Goal: Transaction & Acquisition: Register for event/course

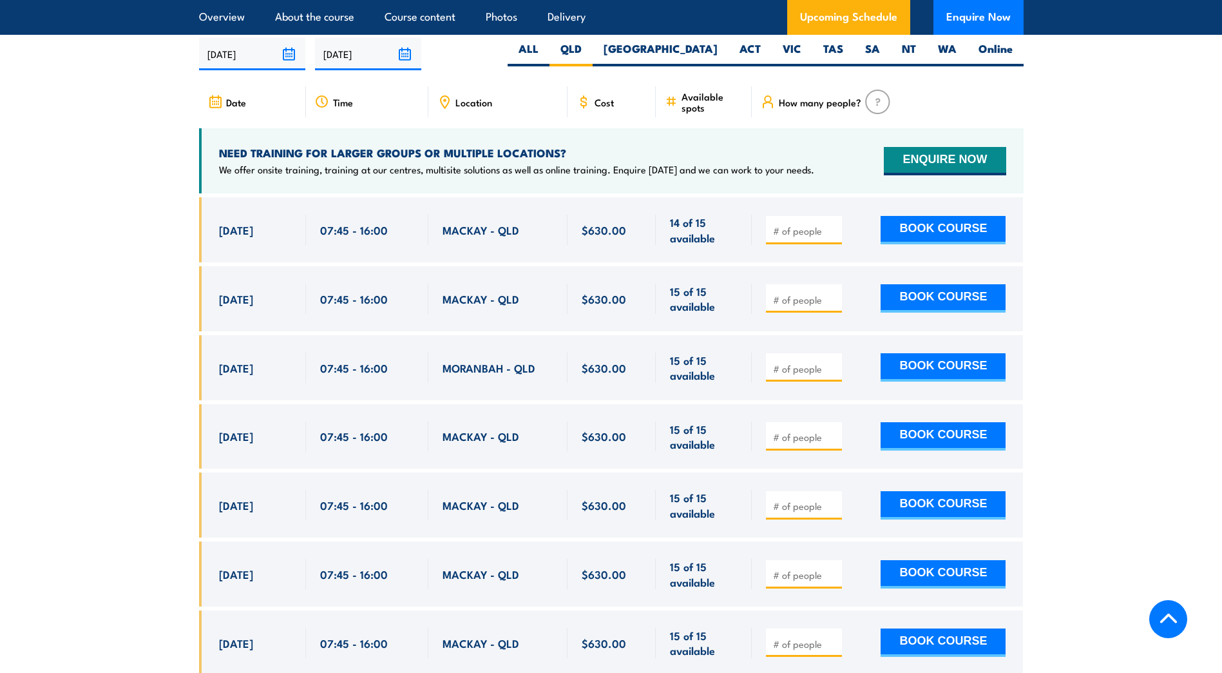
scroll to position [2459, 0]
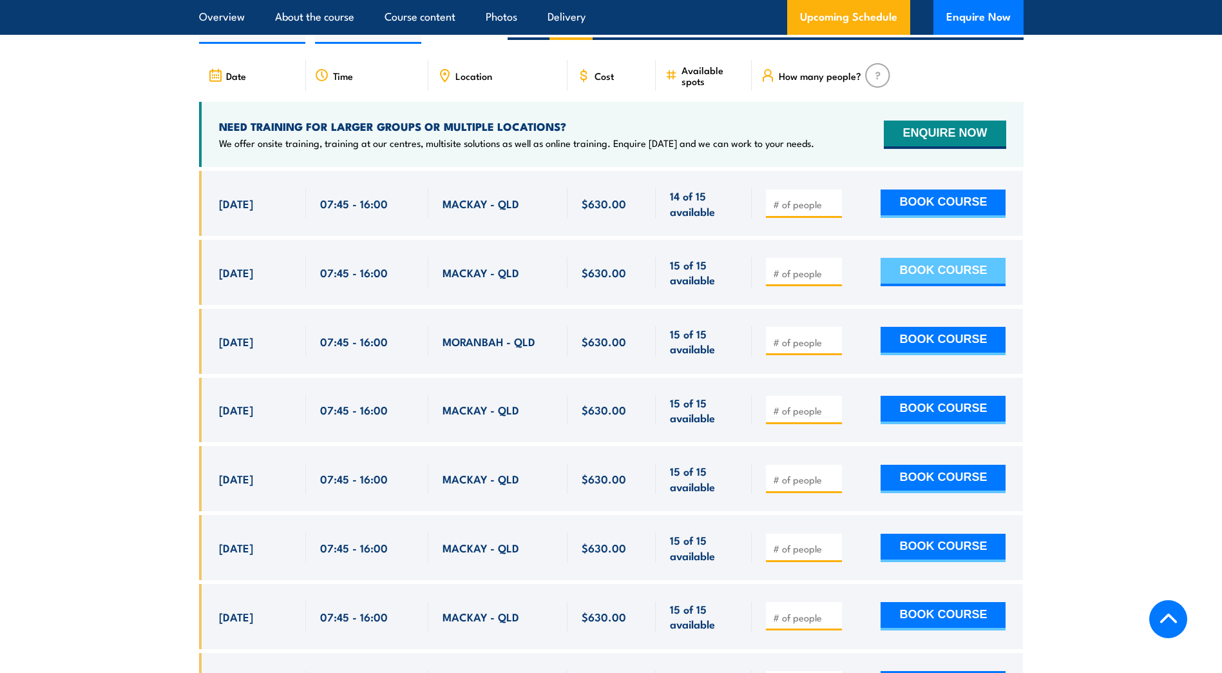
click at [786, 285] on button "BOOK COURSE" at bounding box center [943, 272] width 125 height 28
type input "1"
click at [786, 285] on button "BOOK COURSE" at bounding box center [943, 272] width 125 height 28
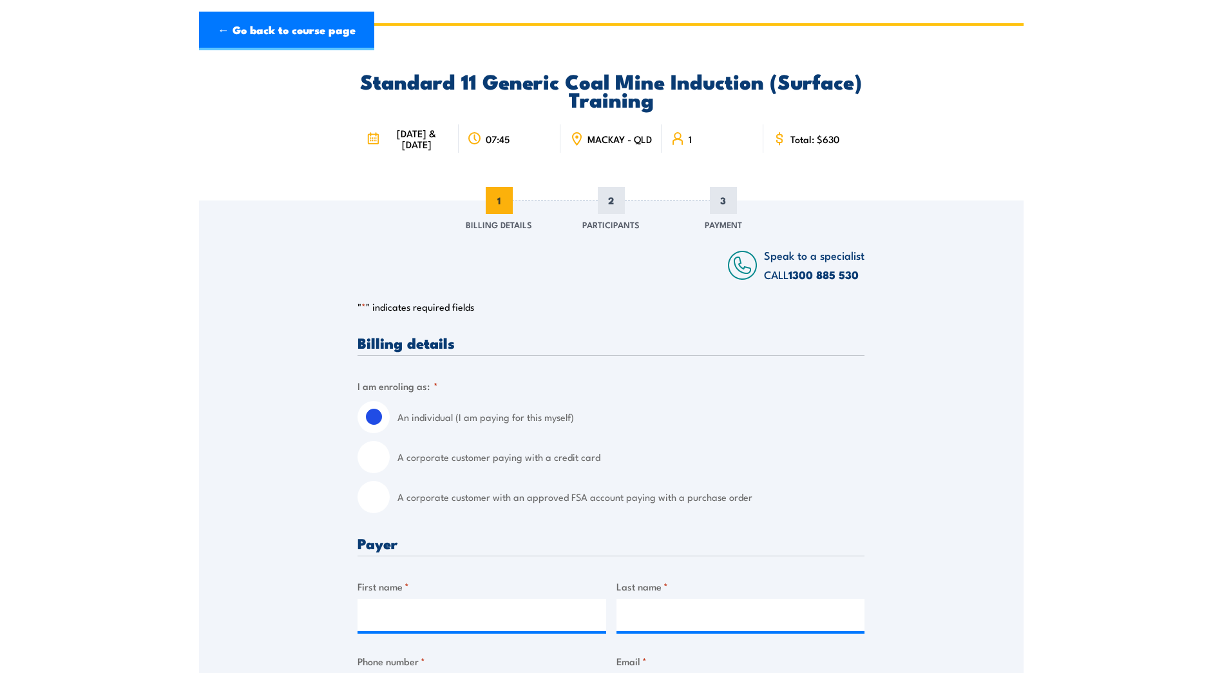
scroll to position [64, 0]
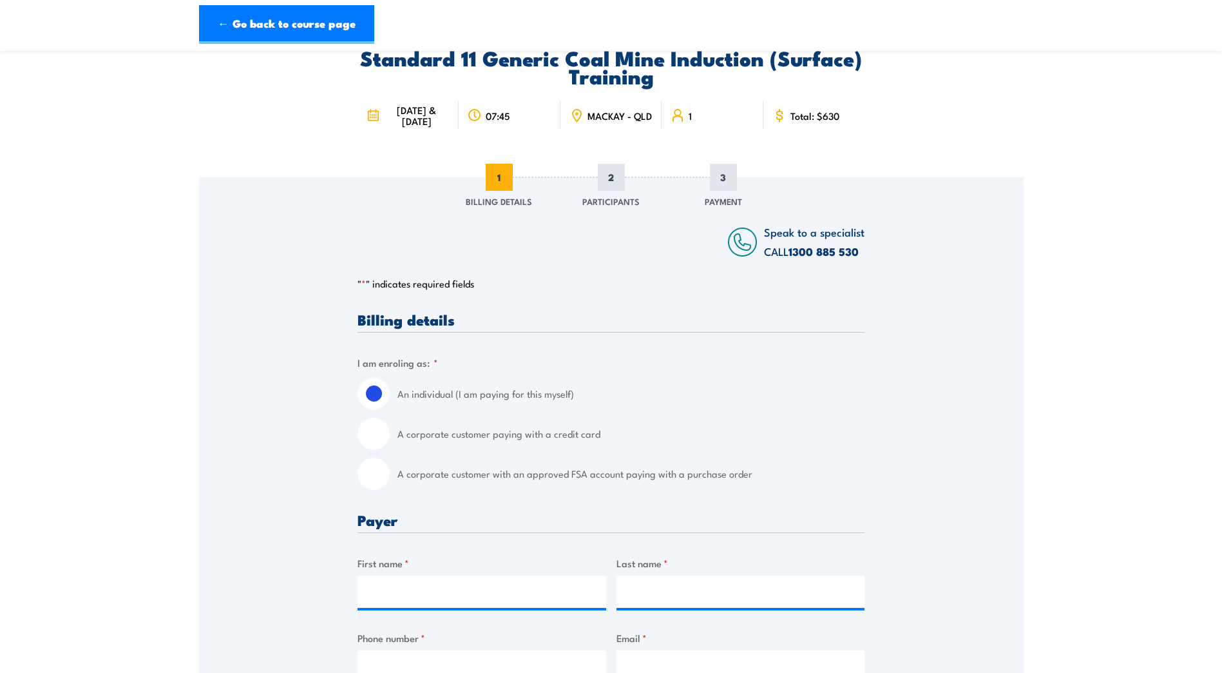
click at [375, 488] on input "A corporate customer with an approved FSA account paying with a purchase order" at bounding box center [374, 473] width 32 height 32
radio input "true"
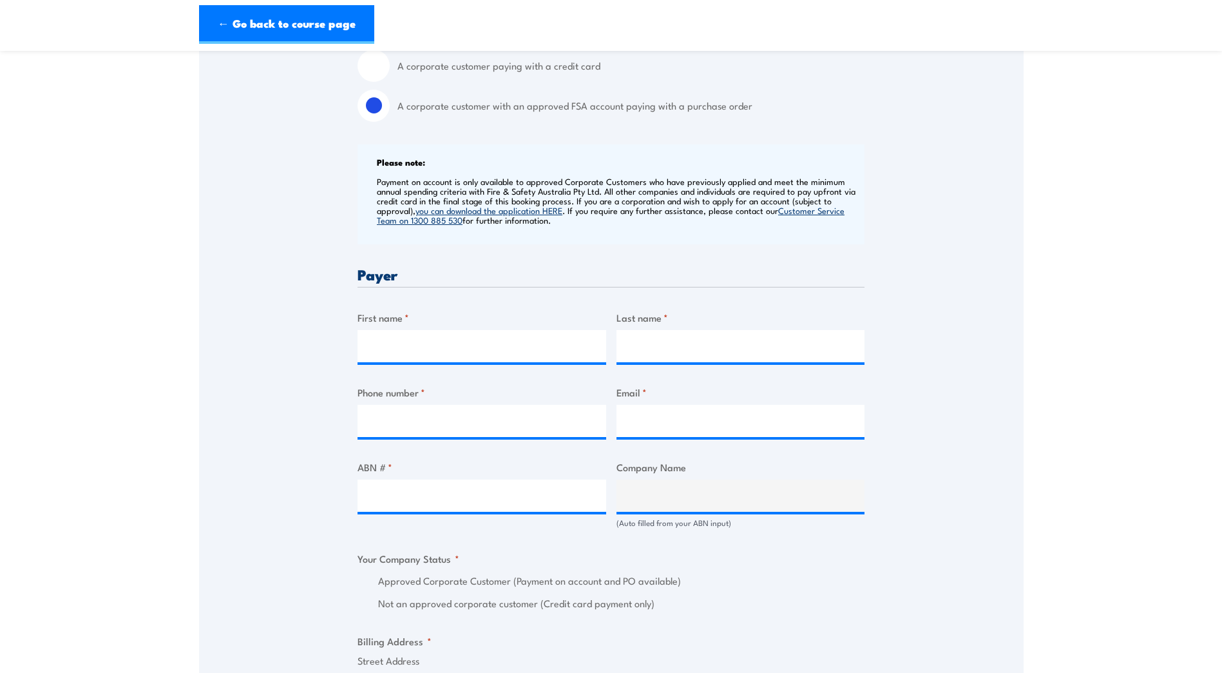
scroll to position [451, 0]
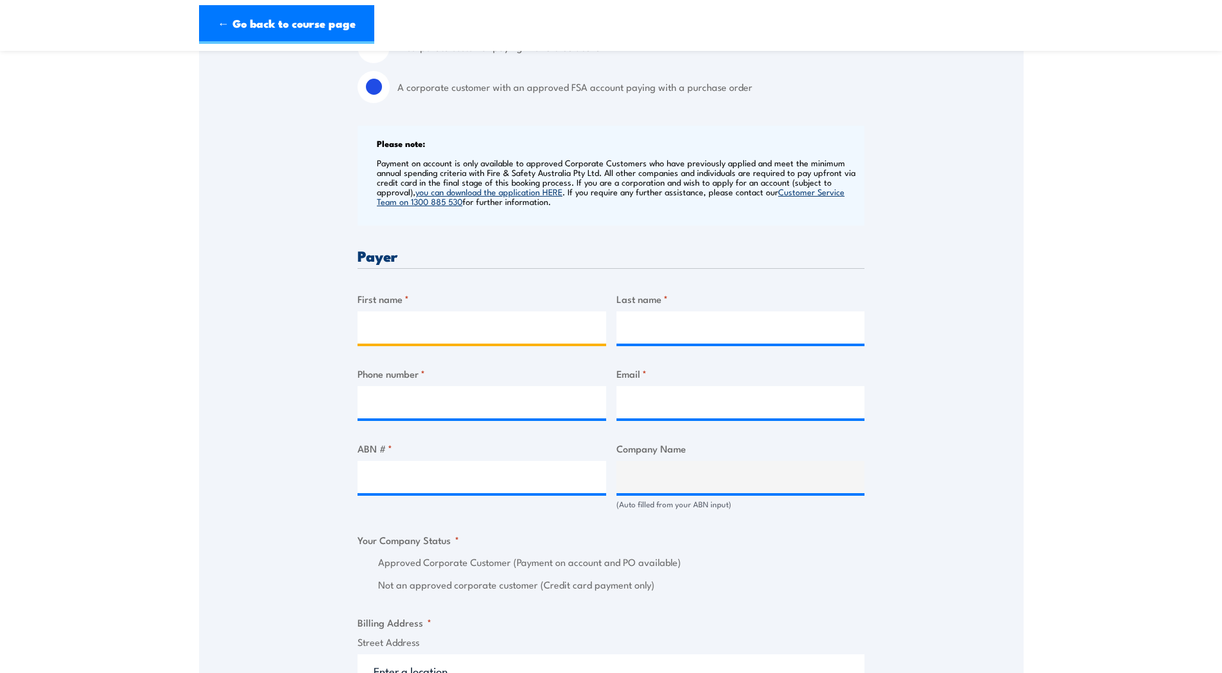
click at [401, 331] on input "First name *" at bounding box center [482, 327] width 249 height 32
type input "[PERSON_NAME]"
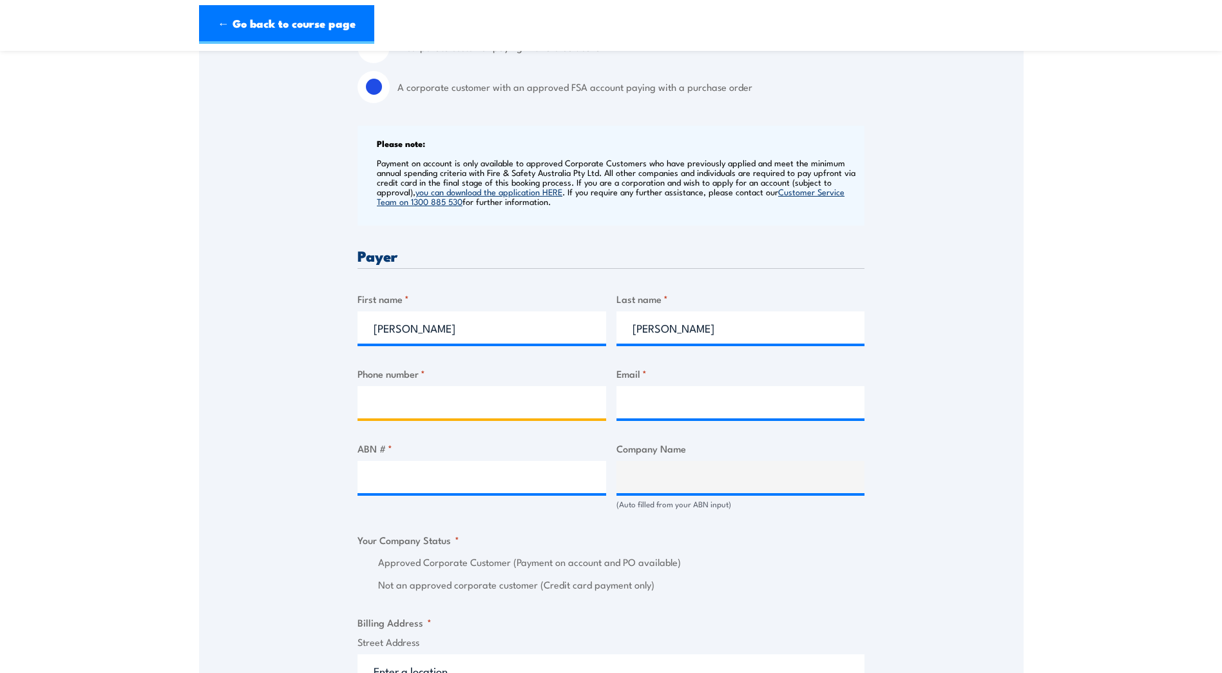
type input "0749515444"
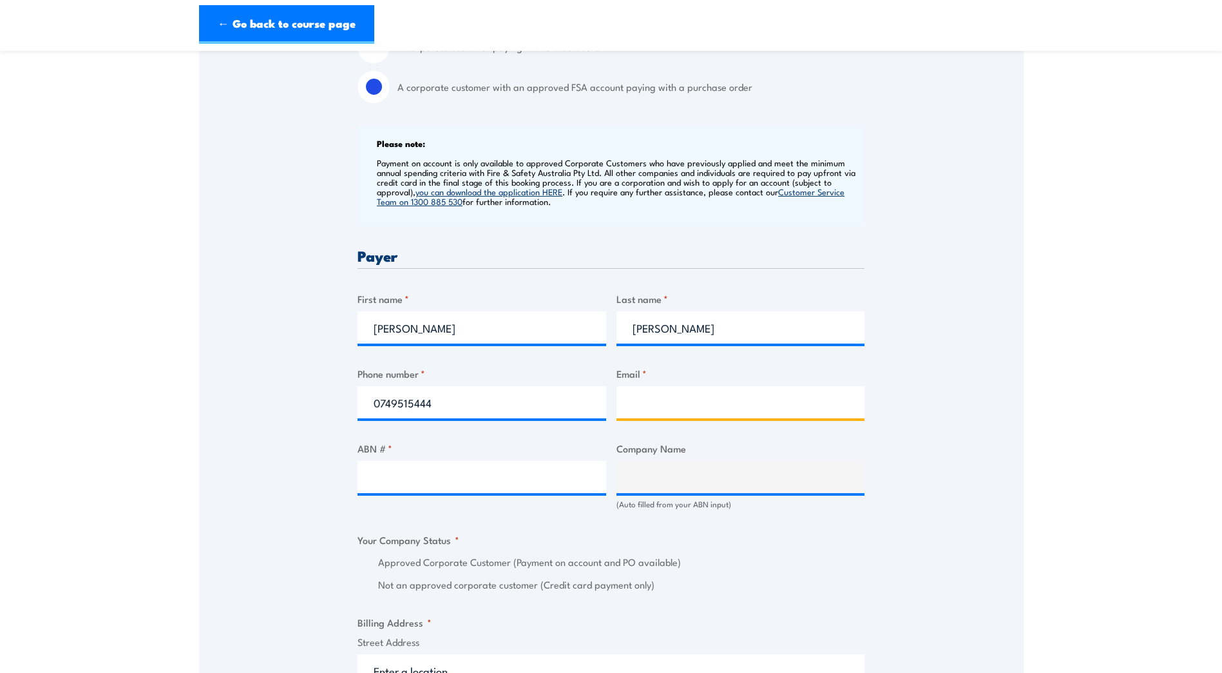
type input "[PERSON_NAME][EMAIL_ADDRESS][PERSON_NAME][DOMAIN_NAME]"
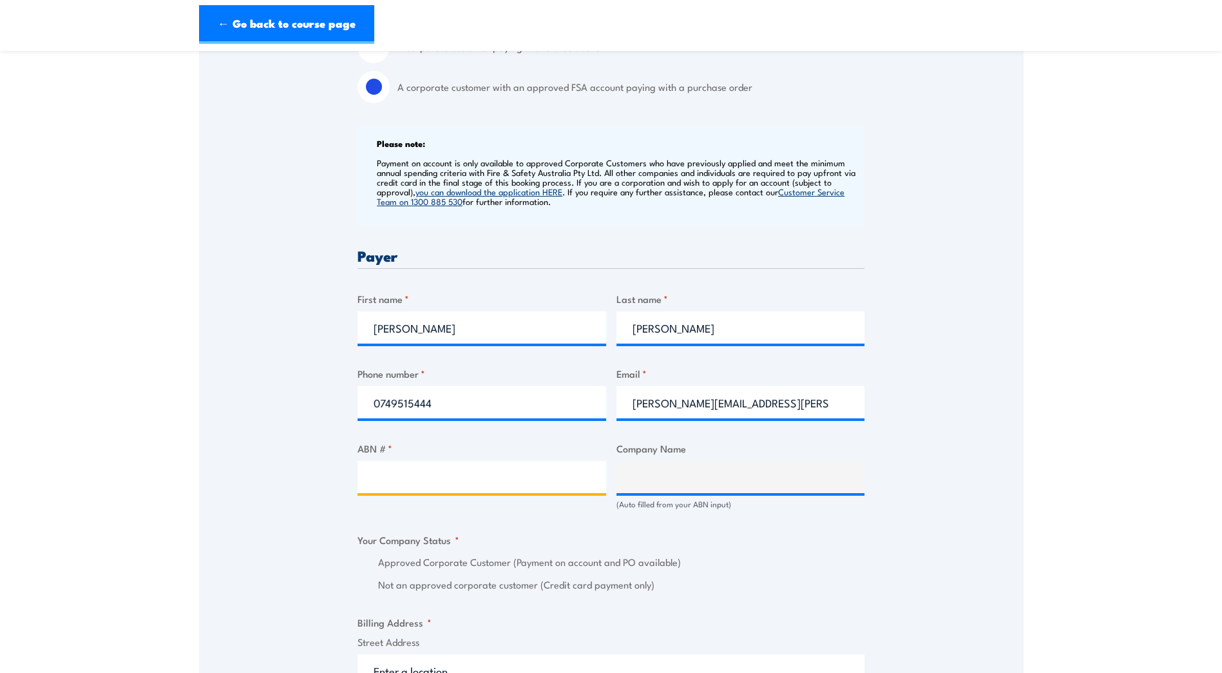
click at [412, 485] on input "ABN # *" at bounding box center [482, 477] width 249 height 32
type input "44000964278"
type input "SGS AUSTRALIA PTY LTD"
radio input "true"
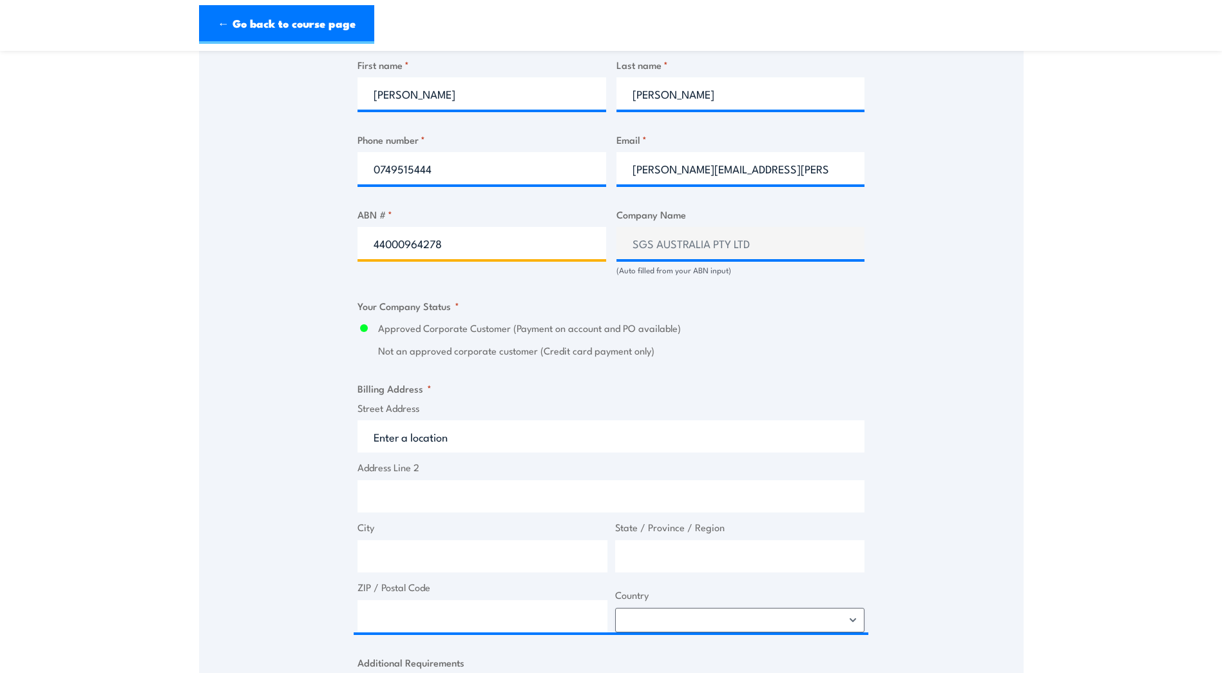
scroll to position [709, 0]
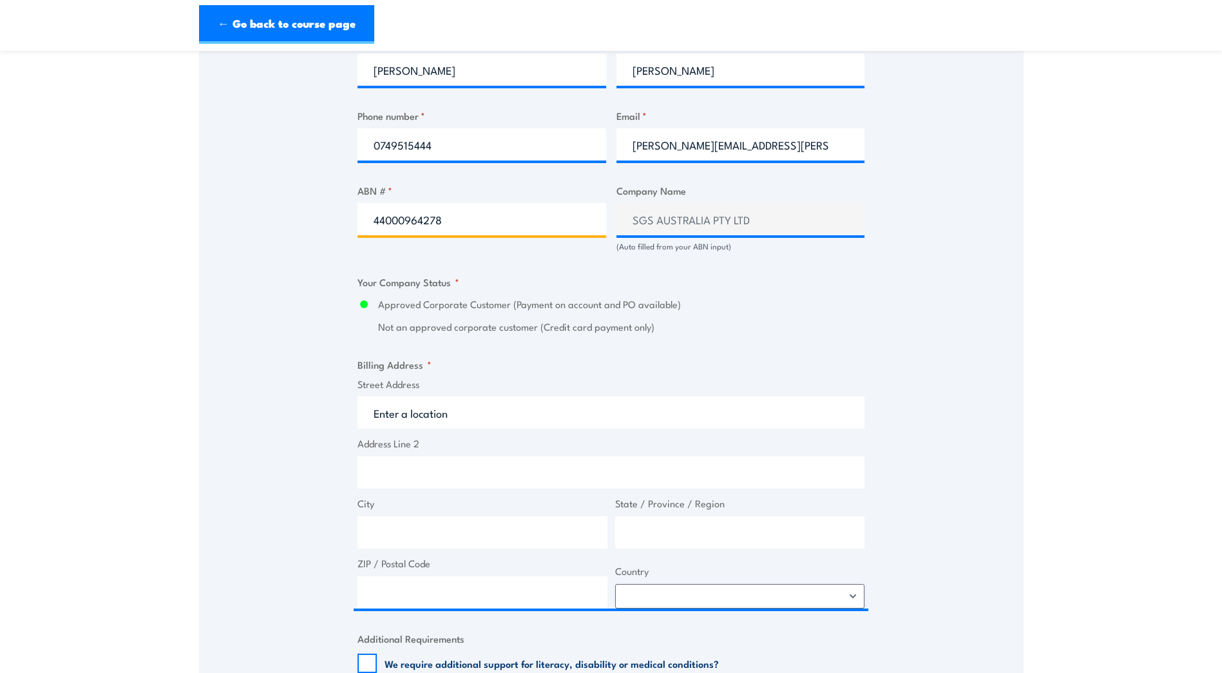
type input "44000964278"
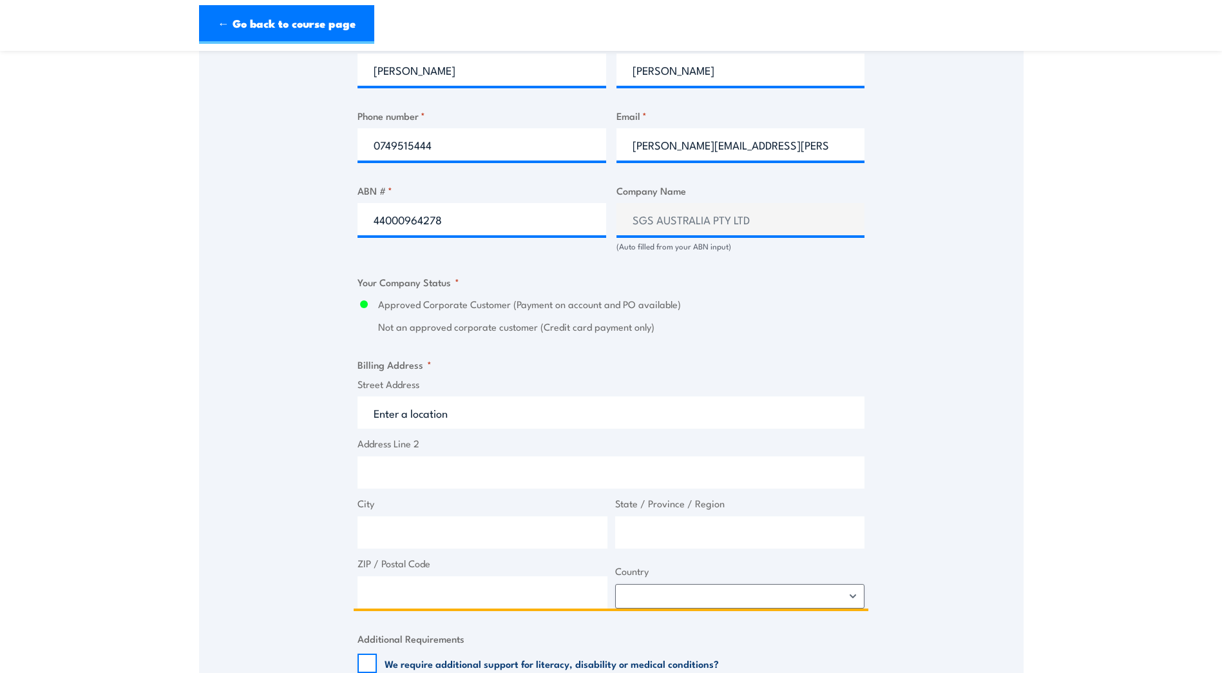
click at [426, 424] on input "Street Address" at bounding box center [611, 412] width 507 height 32
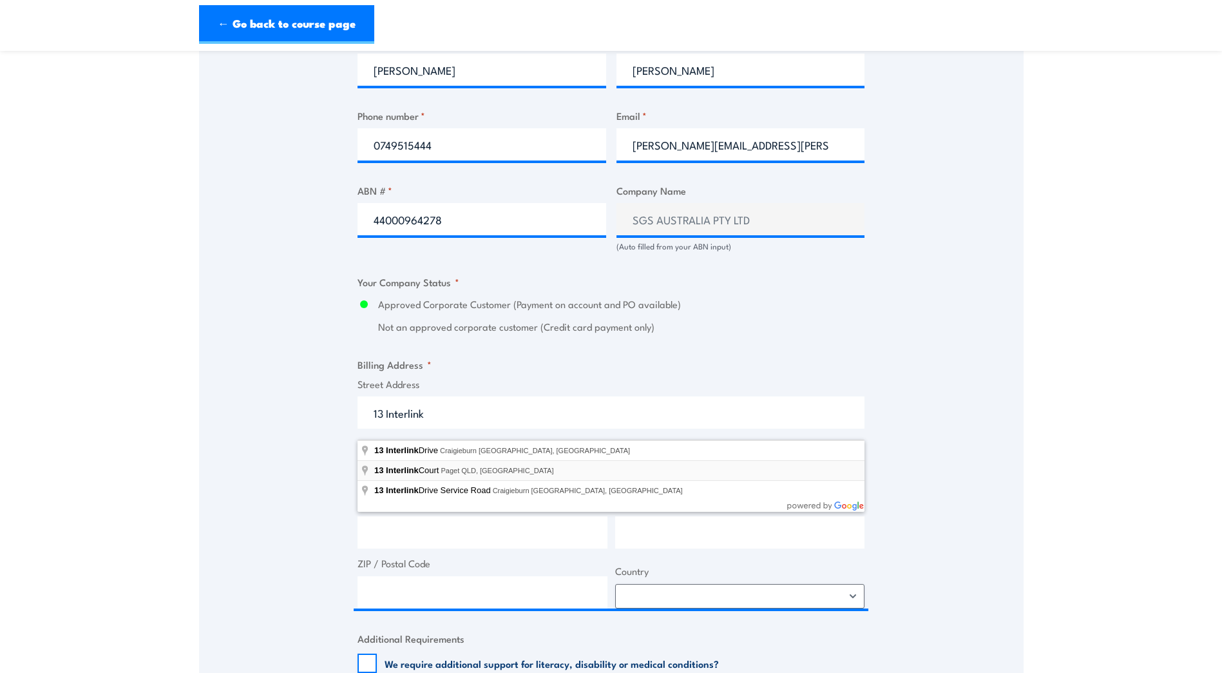
type input "[STREET_ADDRESS]"
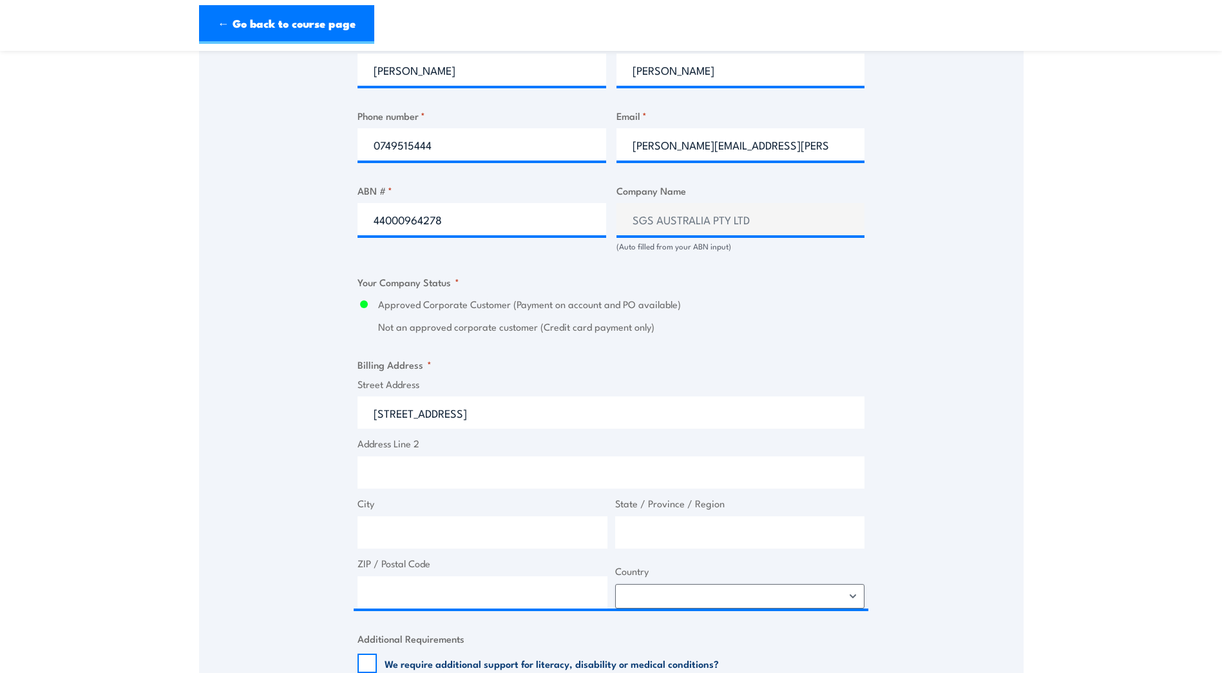
type input "13 Interlink Ct"
type input "Paget"
type input "[GEOGRAPHIC_DATA]"
type input "4740"
select select "[GEOGRAPHIC_DATA]"
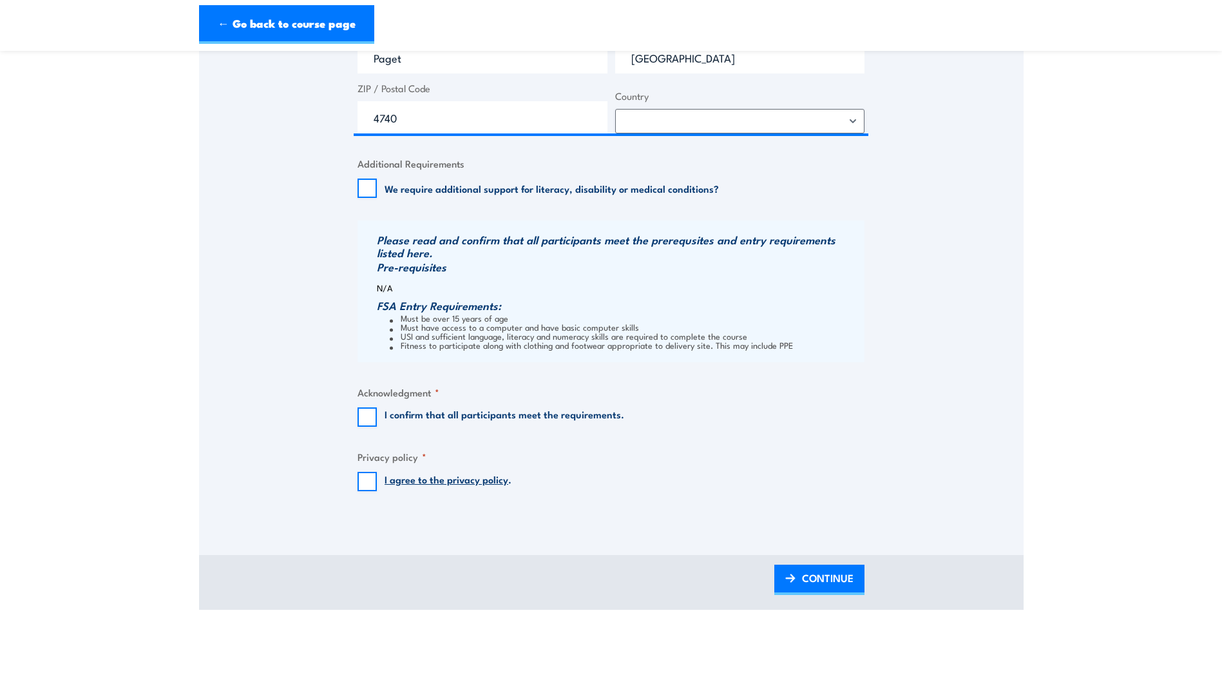
scroll to position [1224, 0]
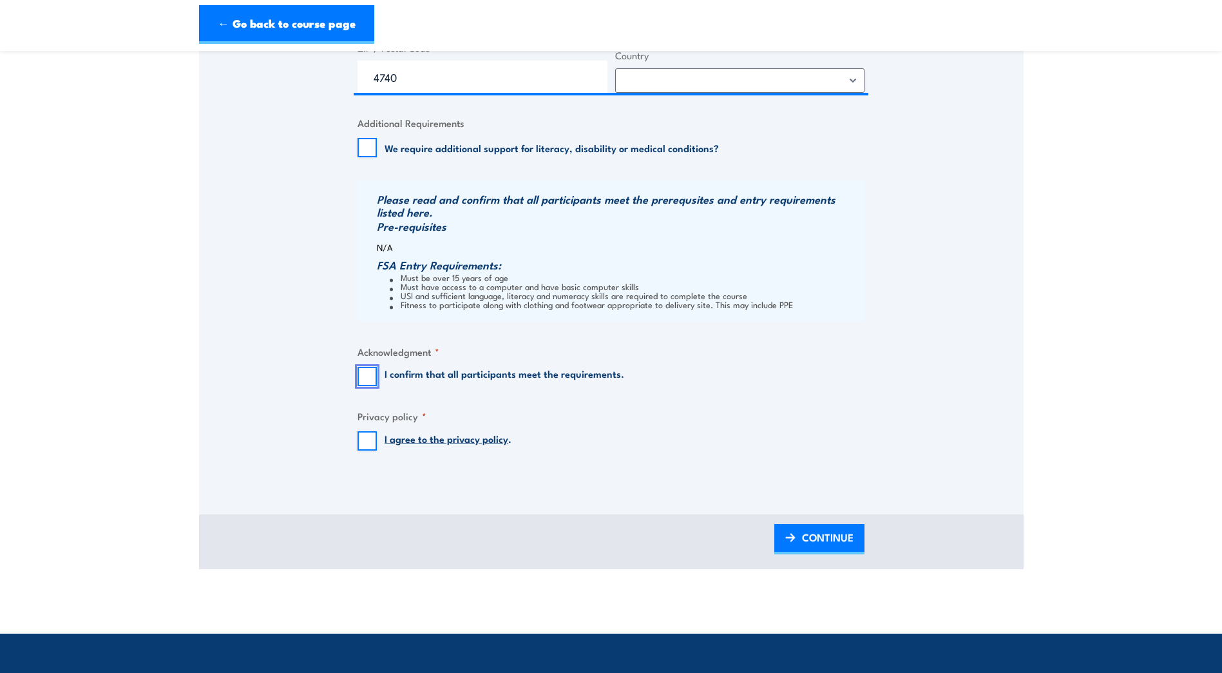
click at [367, 386] on input "I confirm that all participants meet the requirements." at bounding box center [367, 376] width 19 height 19
checkbox input "true"
click at [370, 447] on input "I agree to the privacy policy ." at bounding box center [367, 440] width 19 height 19
checkbox input "true"
click at [810, 554] on span "CONTINUE" at bounding box center [828, 537] width 52 height 34
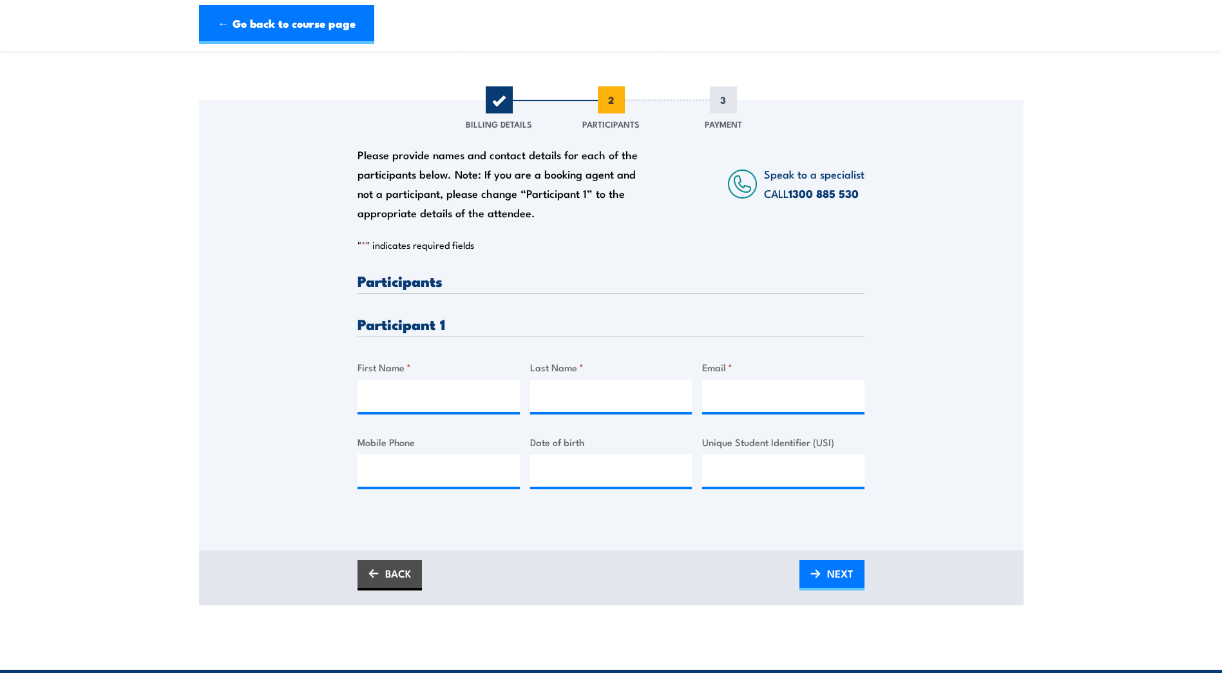
scroll to position [129, 0]
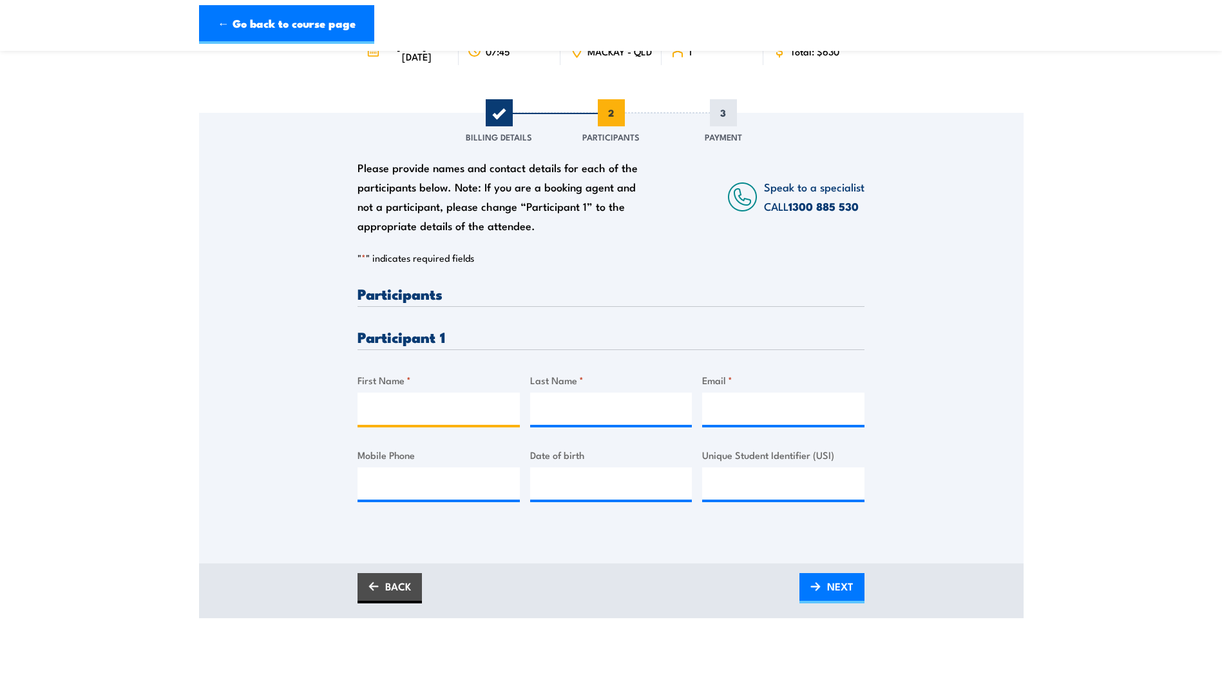
click at [411, 415] on input "First Name *" at bounding box center [439, 408] width 162 height 32
click at [386, 410] on input "First Name *" at bounding box center [439, 408] width 162 height 32
type input "[PERSON_NAME]"
click at [592, 420] on input "Last Name *" at bounding box center [611, 408] width 162 height 32
type input "C"
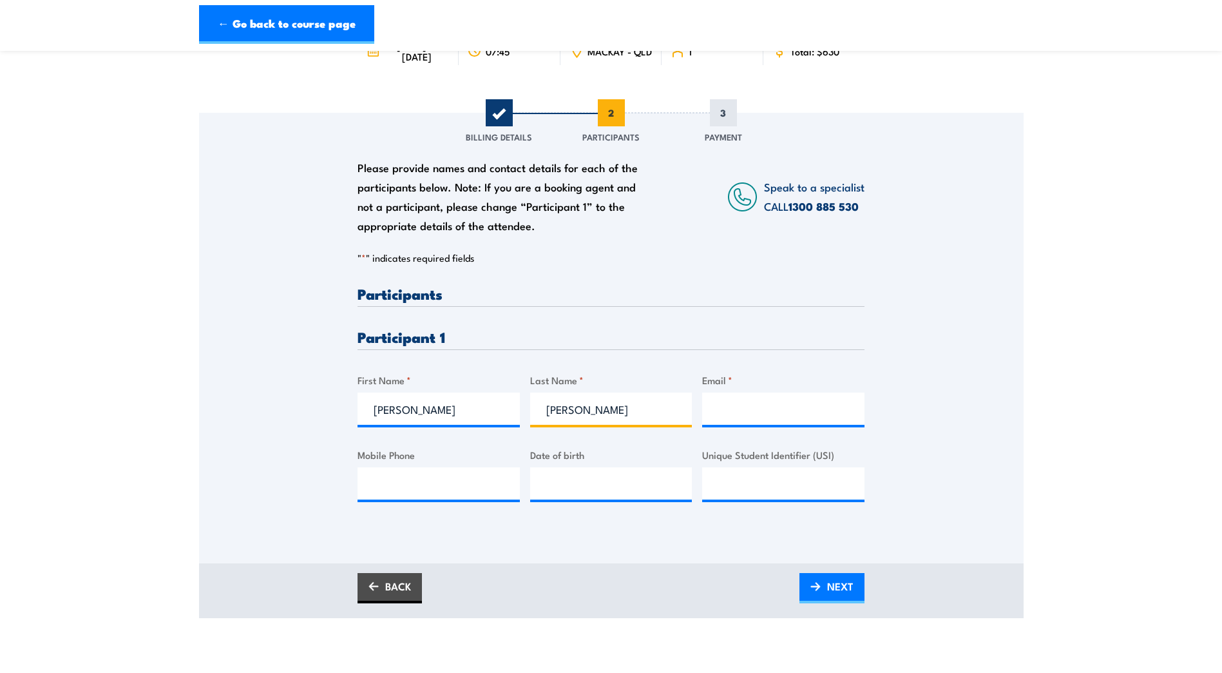
type input "[PERSON_NAME]"
click at [729, 425] on input "Email *" at bounding box center [783, 408] width 162 height 32
type input "[EMAIL_ADDRESS][DOMAIN_NAME]"
click at [385, 492] on input "Mobile Phone" at bounding box center [439, 483] width 162 height 32
type input "0458559002"
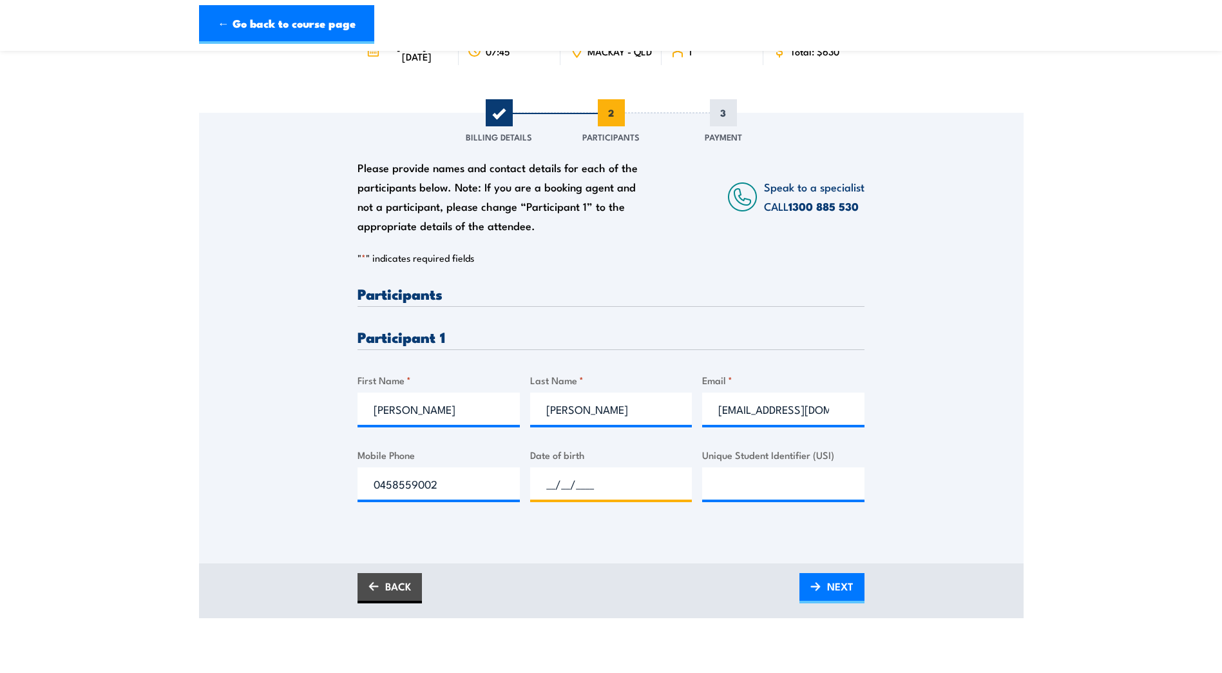
click at [570, 488] on input "__/__/____" at bounding box center [611, 483] width 162 height 32
type input "__/__/2611"
click at [593, 499] on div at bounding box center [611, 483] width 162 height 32
click at [571, 496] on input "__/__/____" at bounding box center [611, 483] width 162 height 32
type input "[DATE]"
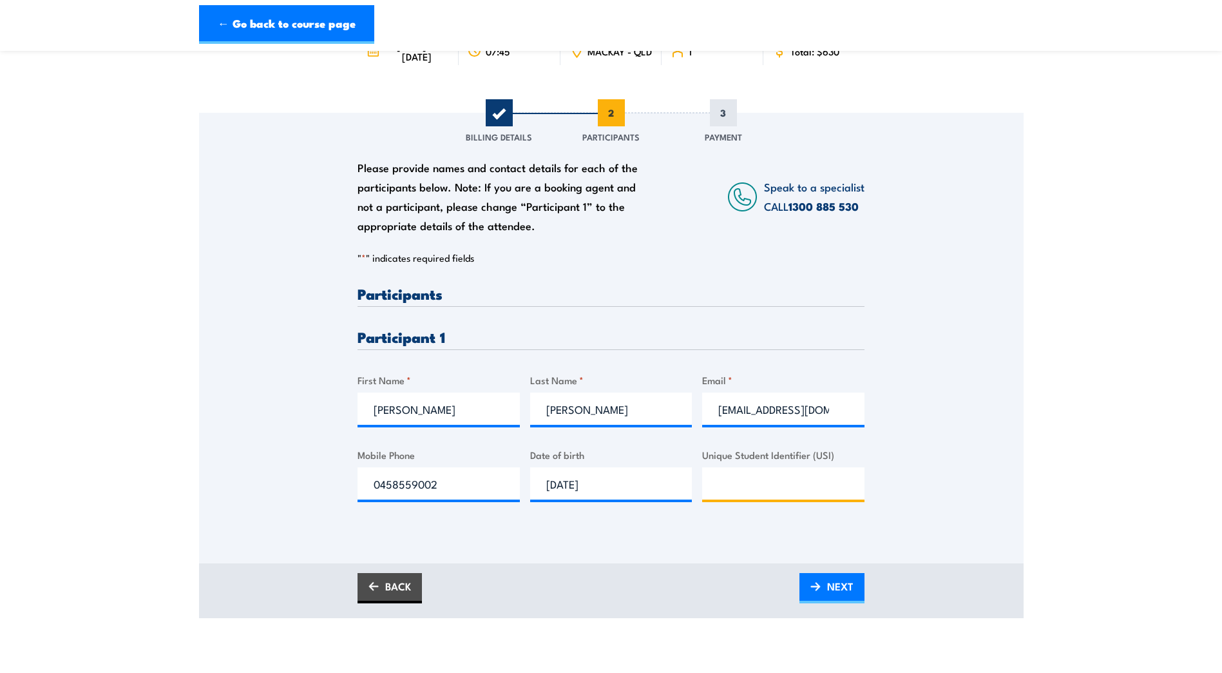
click at [760, 497] on input "Unique Student Identifier (USI)" at bounding box center [783, 483] width 162 height 32
paste input "U8GQJX59SR"
type input "U8GQJX59SR"
click at [818, 591] on img at bounding box center [816, 586] width 10 height 9
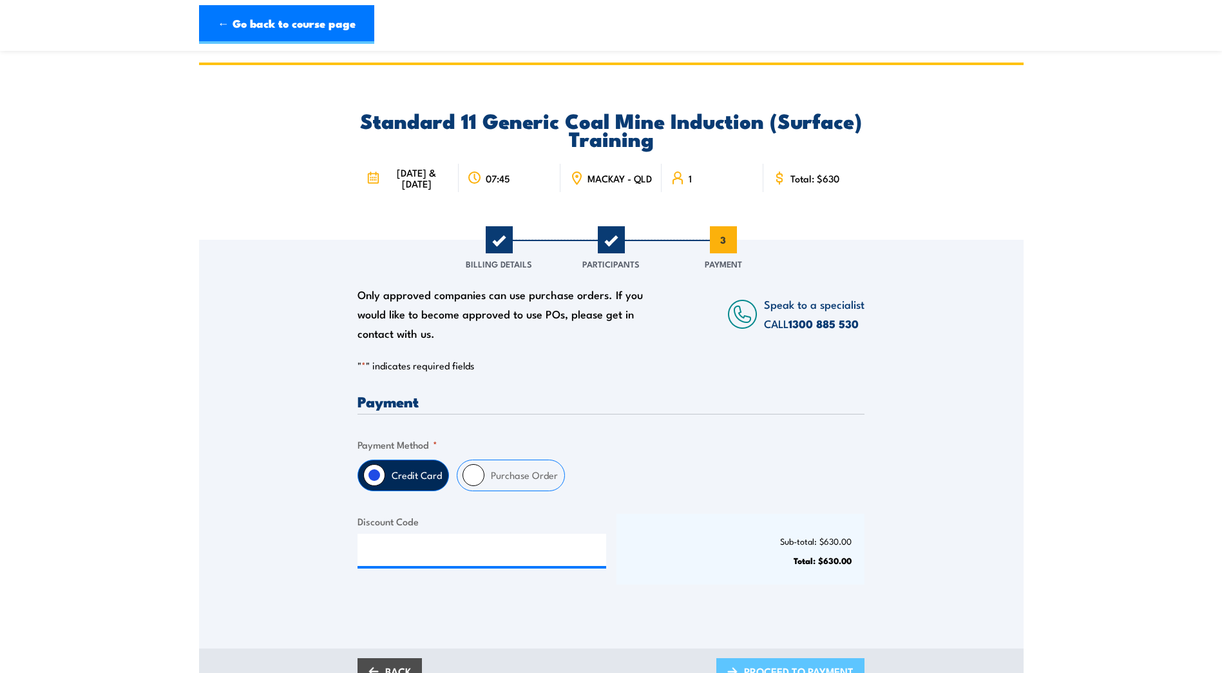
scroll to position [0, 0]
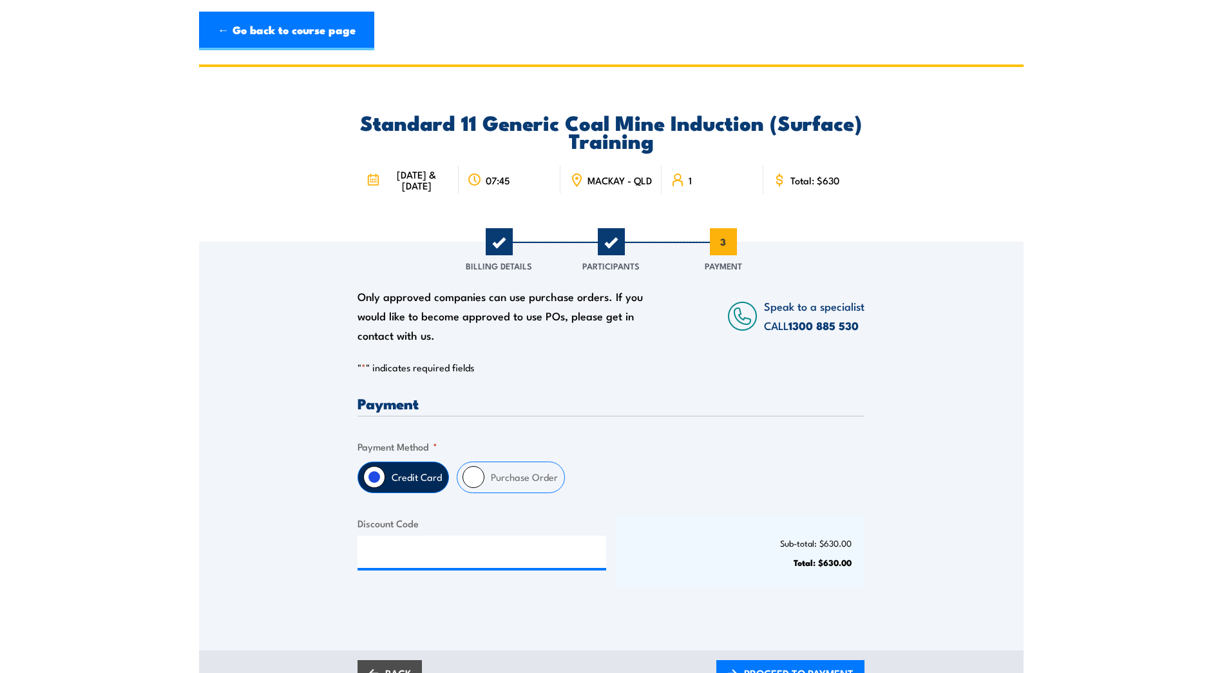
click at [478, 483] on input "Purchase Order" at bounding box center [474, 477] width 22 height 22
radio input "true"
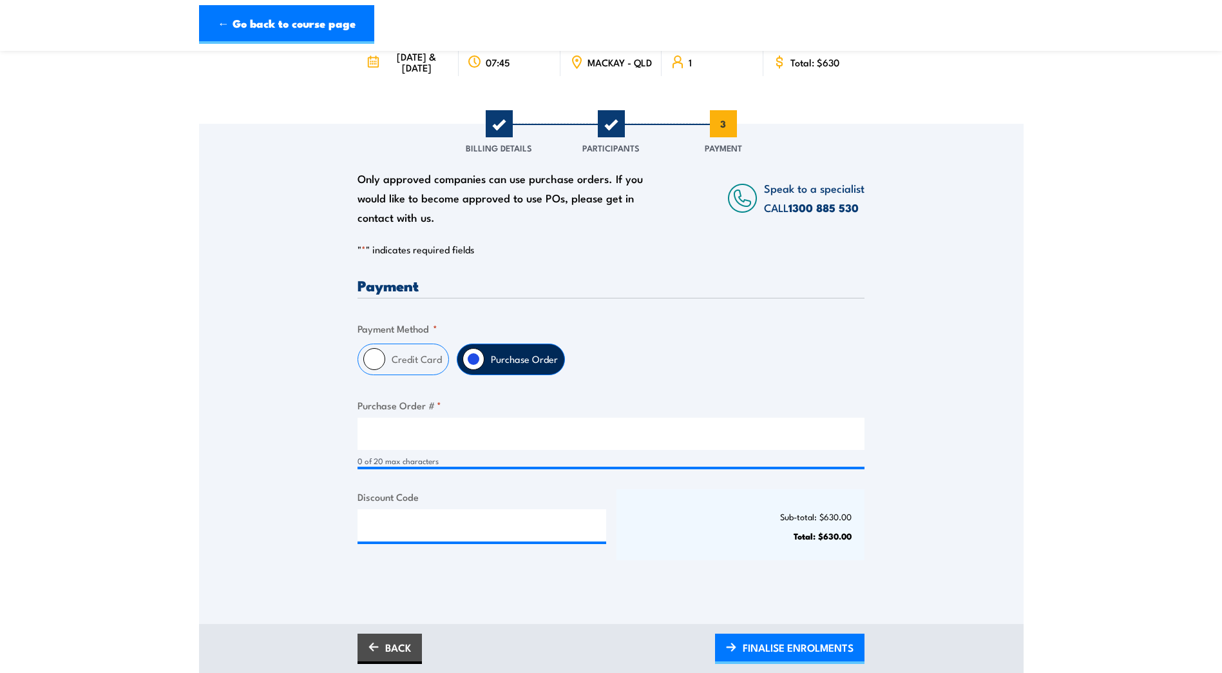
scroll to position [129, 0]
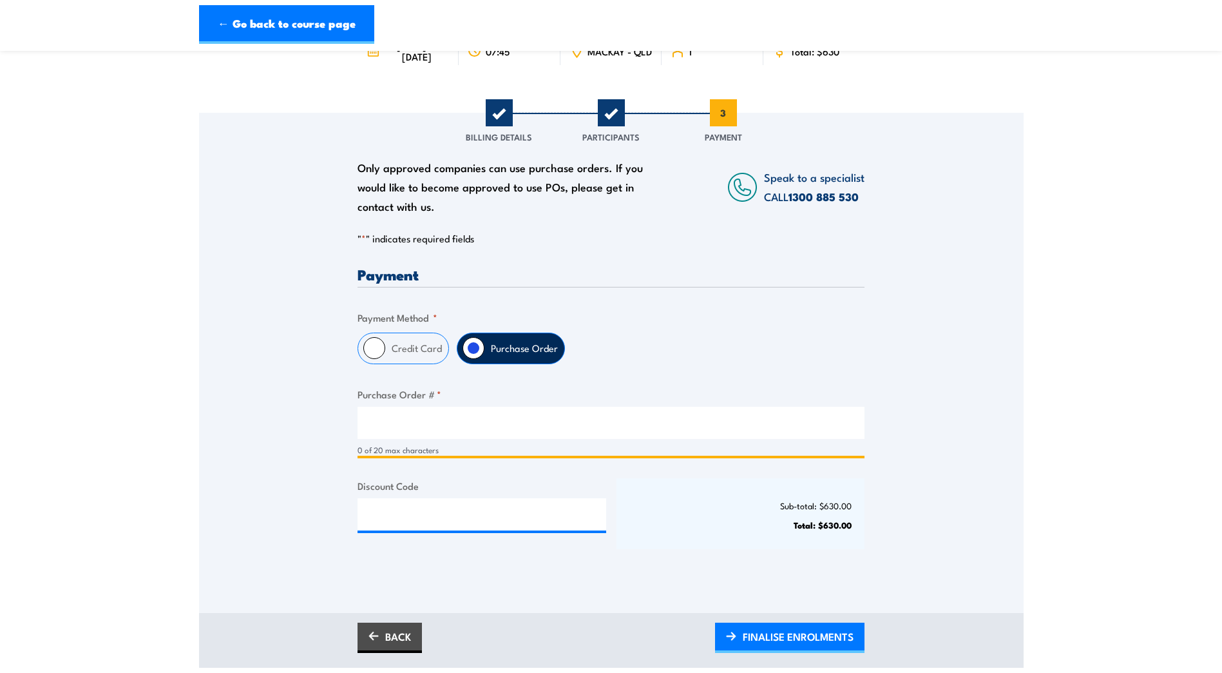
click at [440, 431] on input "Purchase Order # *" at bounding box center [611, 423] width 507 height 32
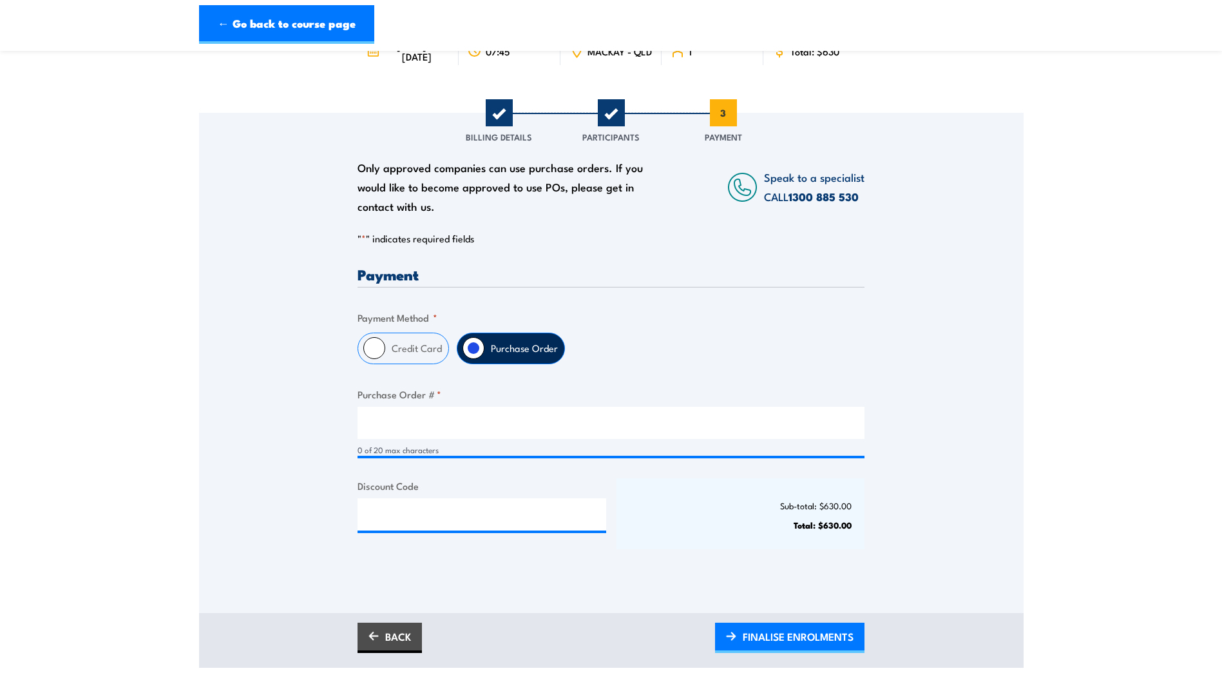
click at [662, 353] on div "Credit Card Purchase Order" at bounding box center [611, 348] width 507 height 32
